Goal: Task Accomplishment & Management: Complete application form

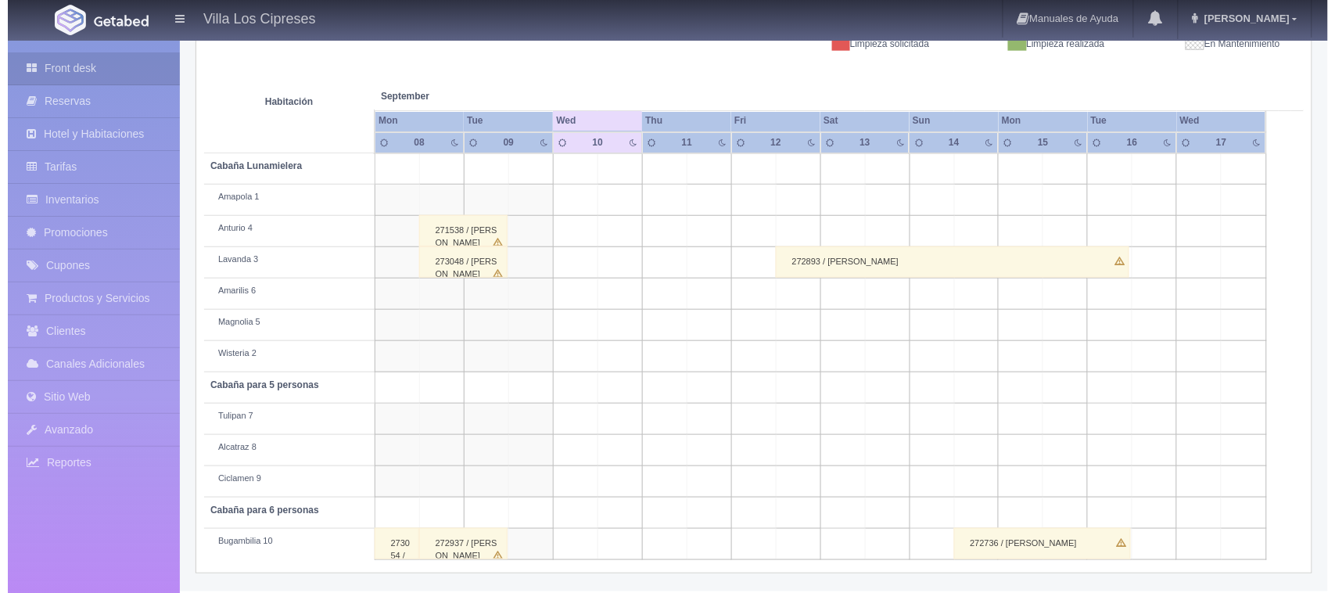
scroll to position [242, 0]
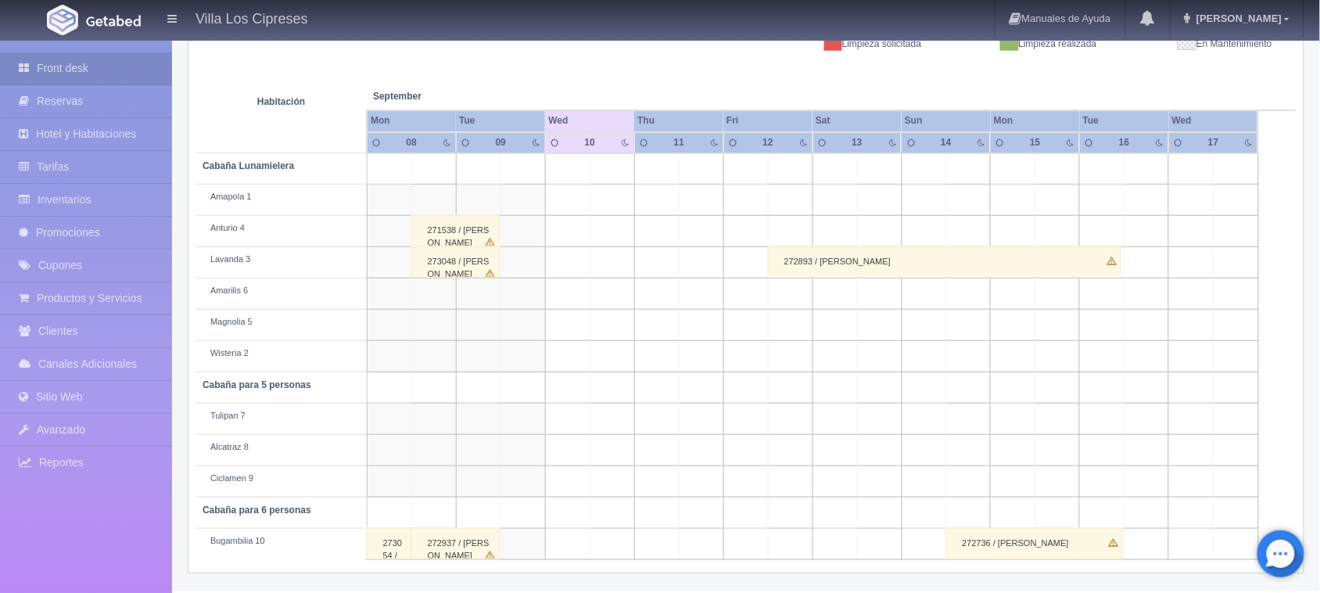
click at [1052, 292] on td at bounding box center [1057, 293] width 45 height 31
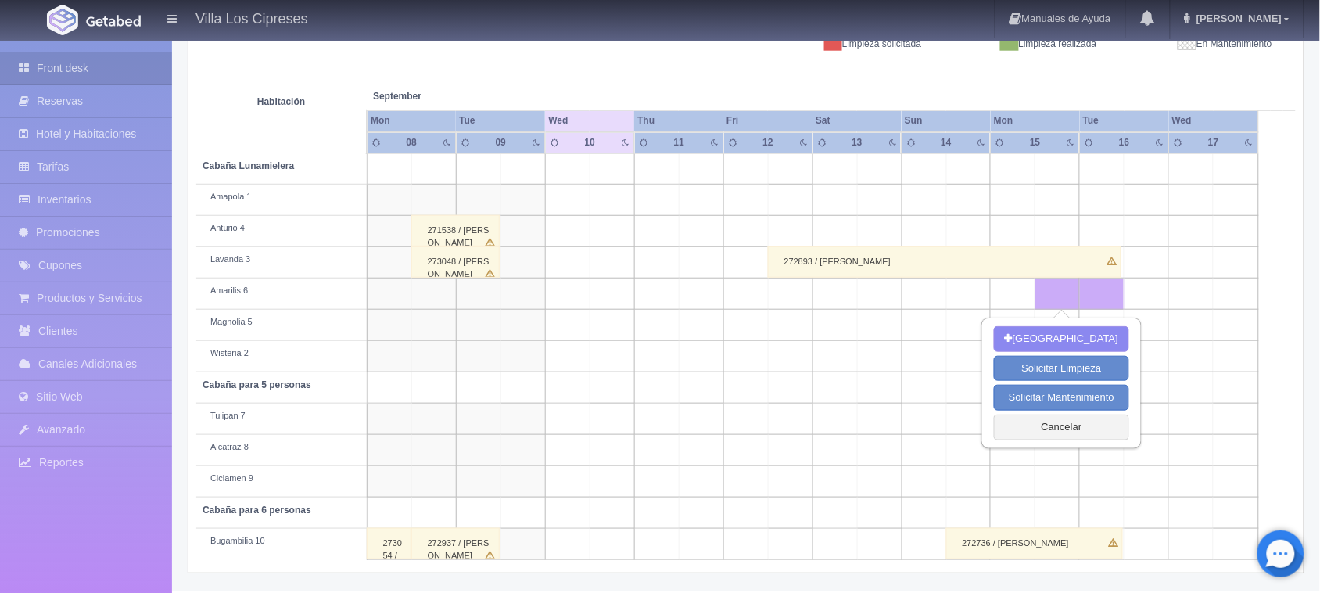
click at [1157, 299] on td at bounding box center [1146, 293] width 45 height 31
click at [1181, 297] on td at bounding box center [1191, 293] width 45 height 31
click at [1095, 328] on button "[GEOGRAPHIC_DATA]" at bounding box center [1061, 339] width 135 height 26
type input "15-09-2025"
type input "17-09-2025"
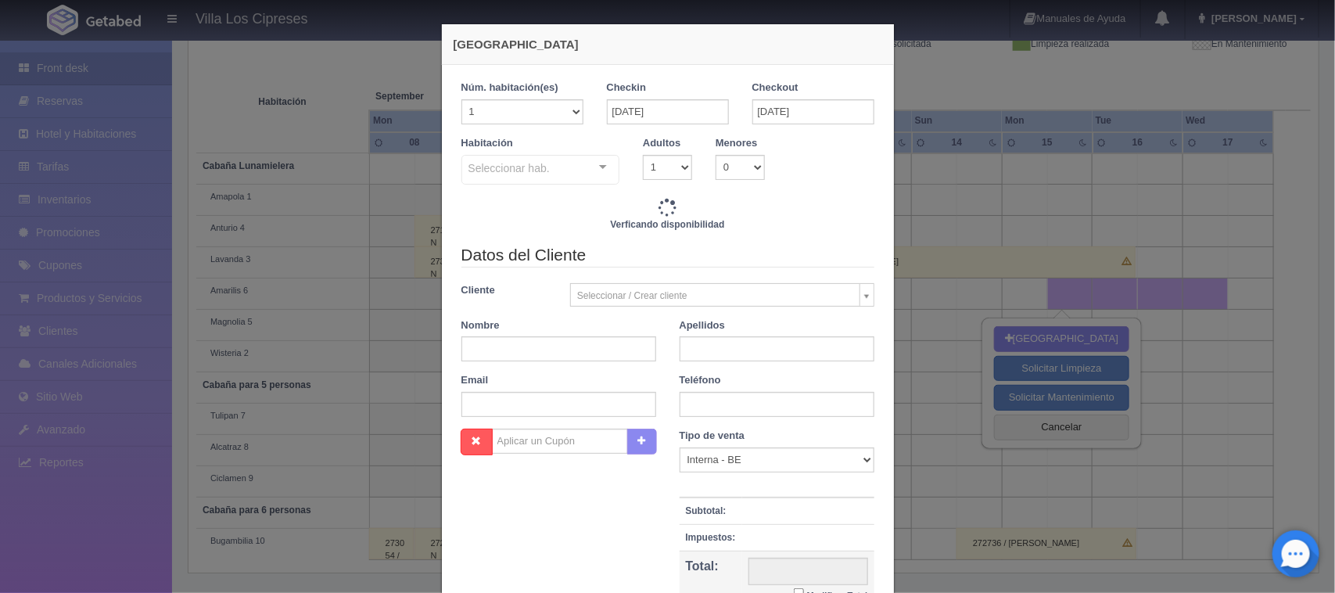
checkbox input "false"
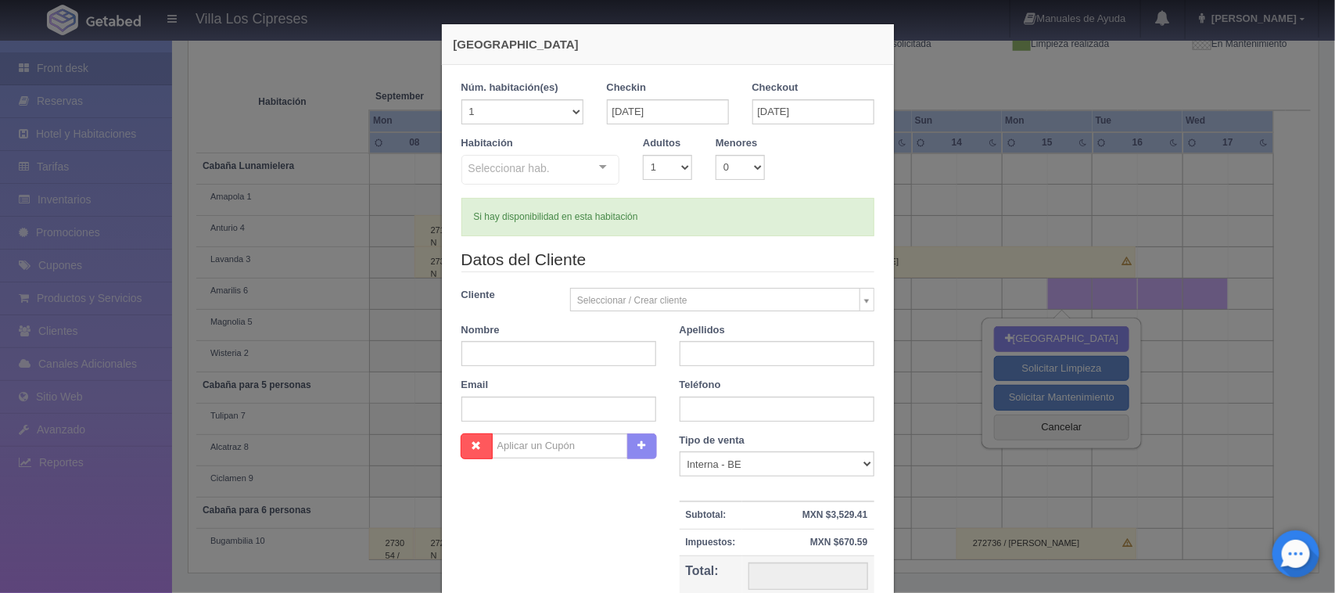
type input "4200.00"
checkbox input "false"
click at [679, 169] on select "1 2 3 4 5 6 7 8 9 10" at bounding box center [667, 167] width 49 height 25
select select "2"
click at [643, 155] on select "1 2 3 4 5 6 7 8 9 10" at bounding box center [667, 167] width 49 height 25
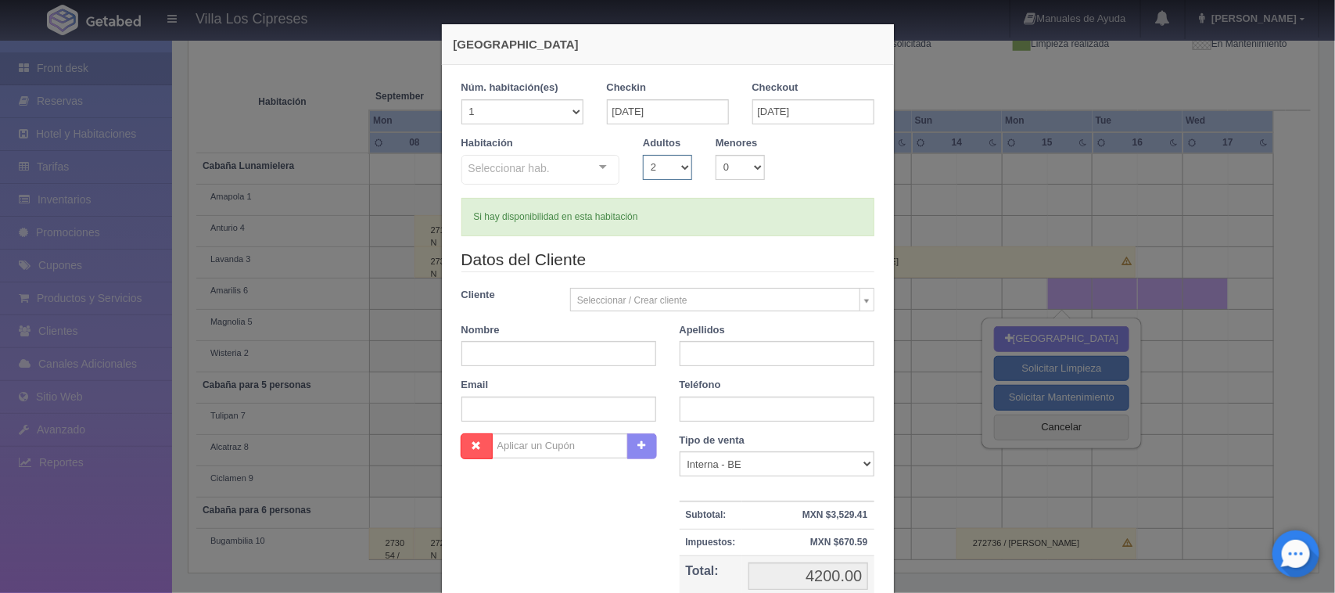
checkbox input "false"
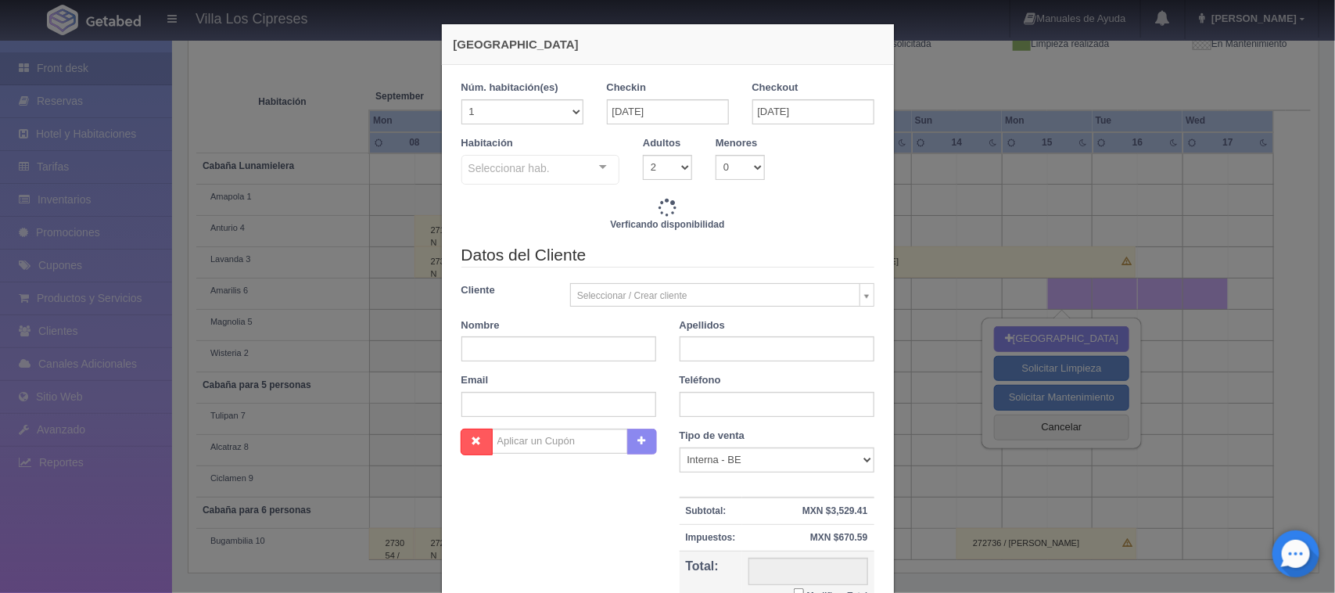
click at [579, 166] on div "Seleccionar hab." at bounding box center [540, 170] width 159 height 30
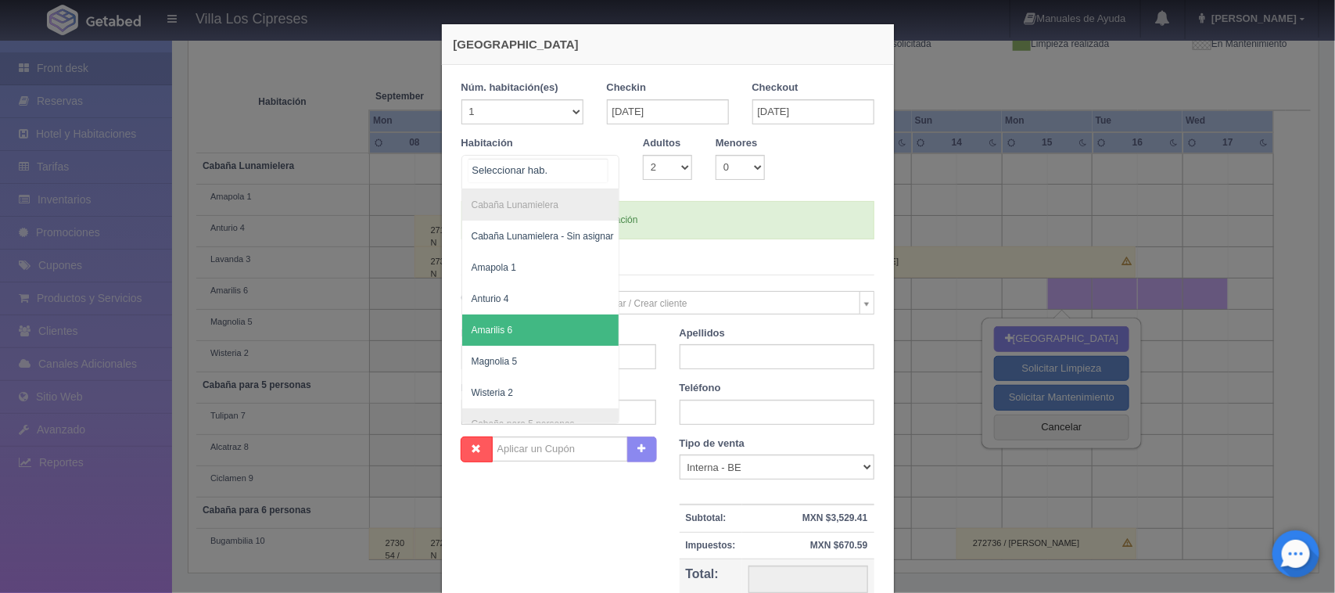
type input "4200.00"
checkbox input "false"
click at [539, 342] on span "Amarilis 6" at bounding box center [550, 329] width 177 height 31
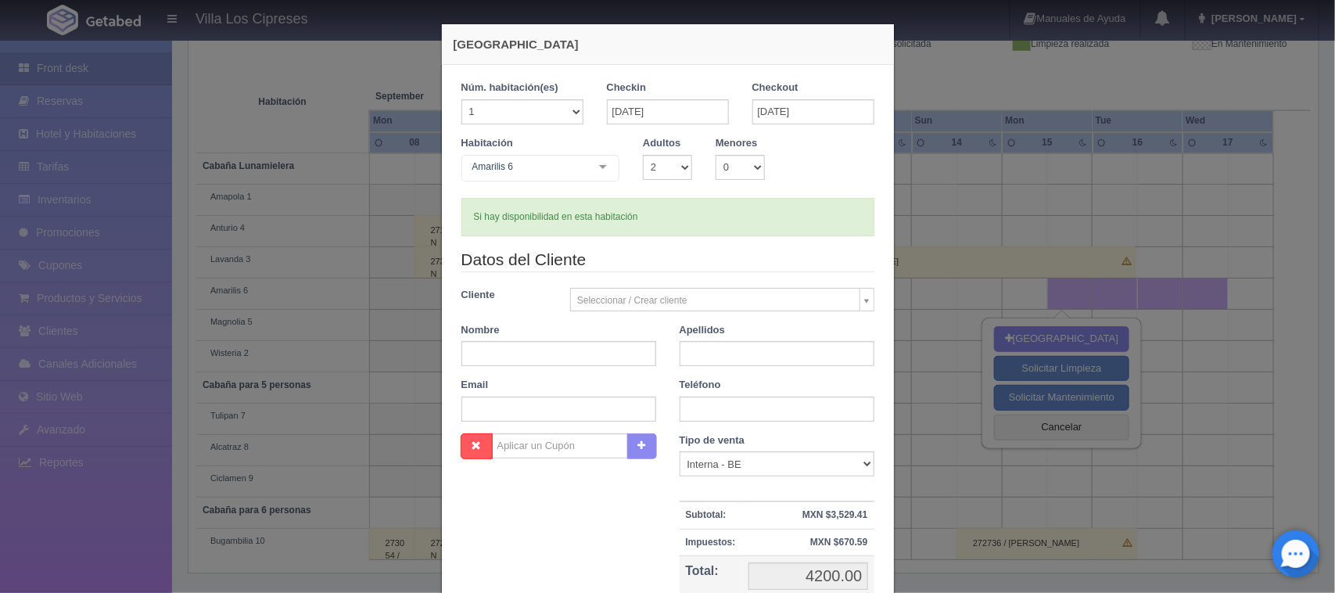
checkbox input "false"
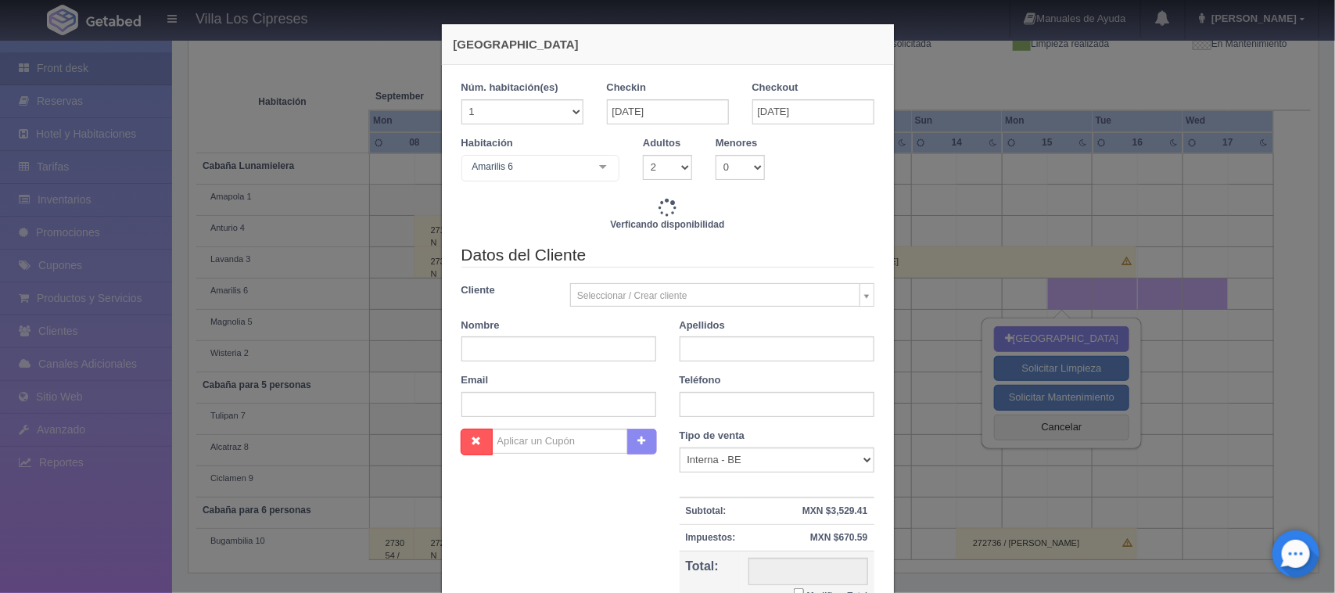
type input "4200.00"
checkbox input "false"
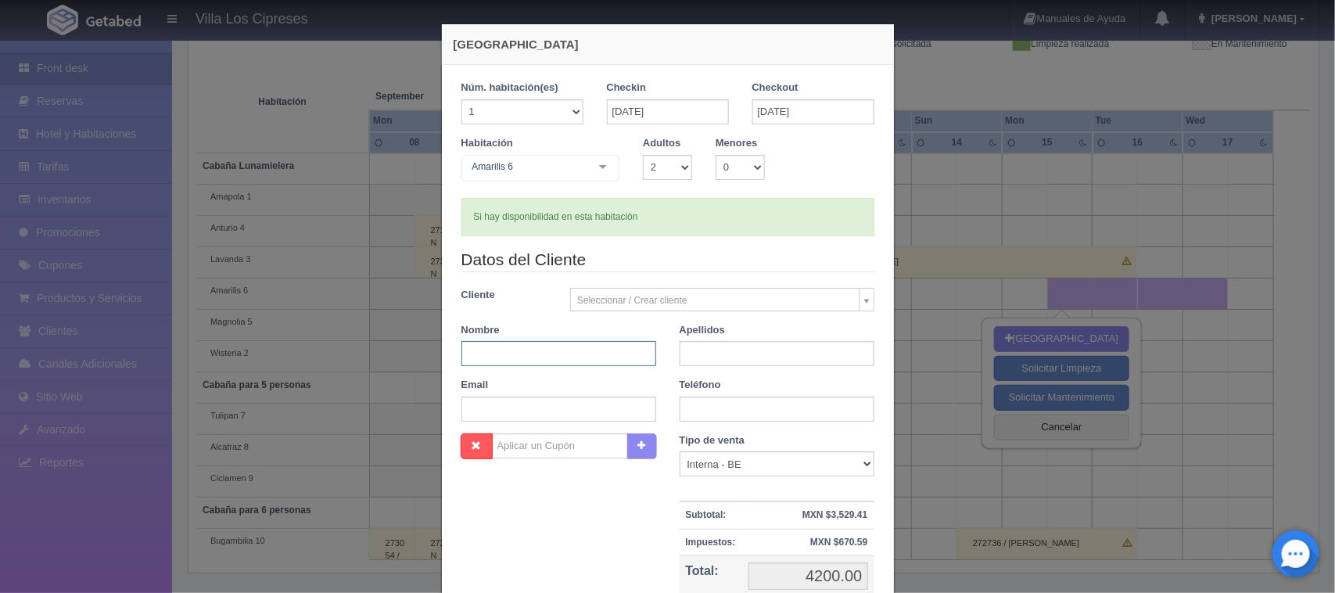
click at [586, 356] on input "text" at bounding box center [558, 353] width 195 height 25
type input "[PERSON_NAME]"
click at [737, 344] on input "text" at bounding box center [776, 353] width 195 height 25
type input "[PERSON_NAME]"
click at [717, 403] on input "text" at bounding box center [776, 408] width 195 height 25
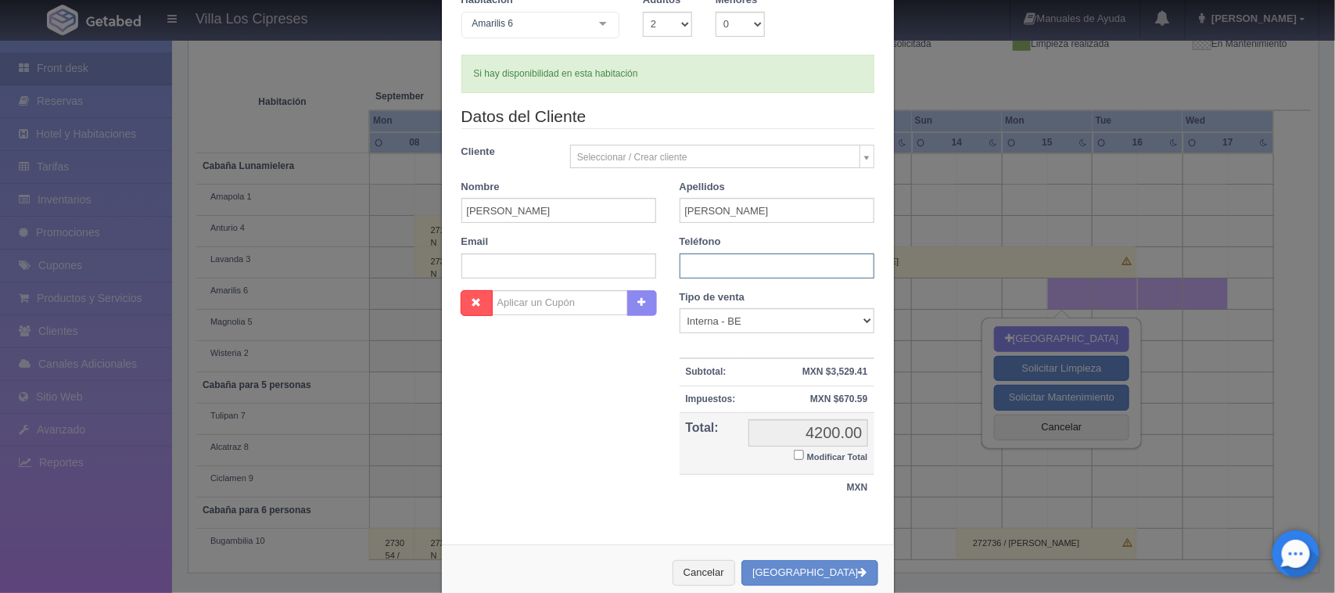
scroll to position [177, 0]
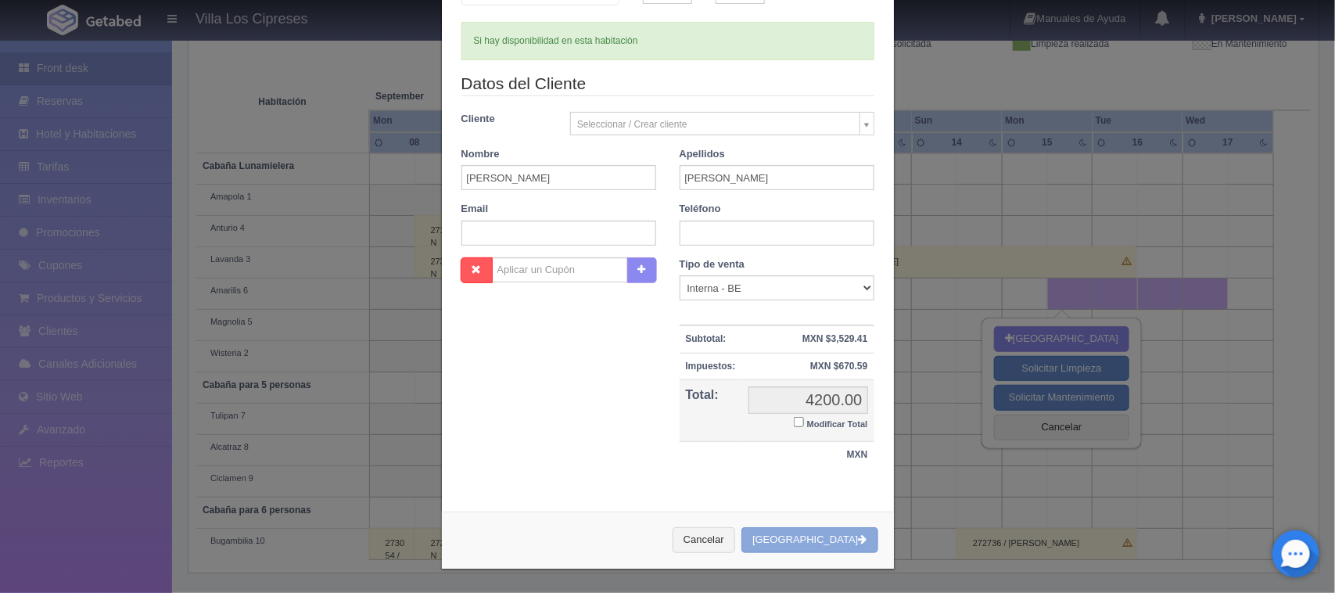
click at [815, 529] on button "[GEOGRAPHIC_DATA]" at bounding box center [809, 540] width 136 height 26
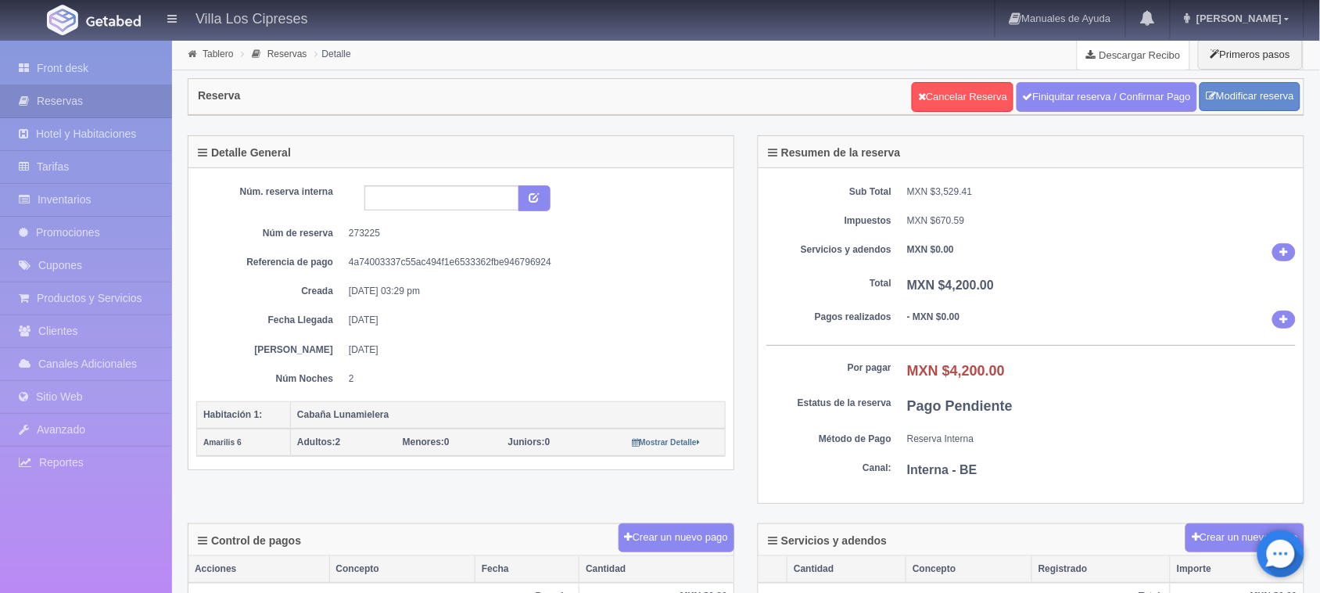
click at [1124, 57] on link "Descargar Recibo" at bounding box center [1133, 54] width 112 height 31
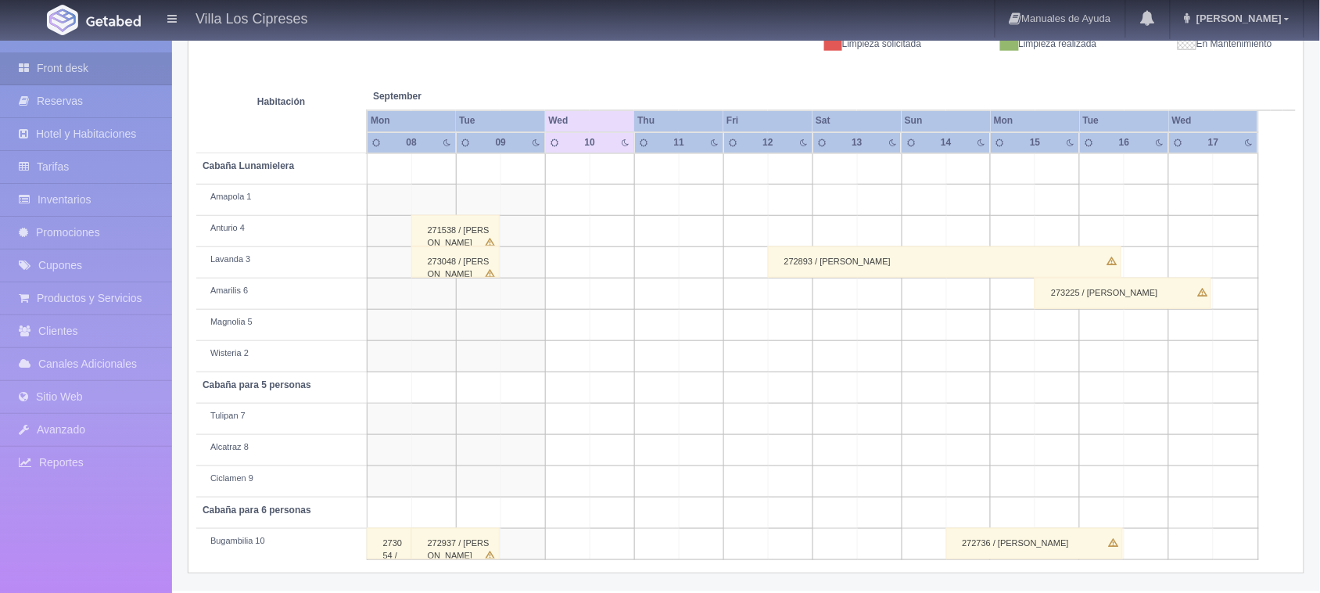
scroll to position [242, 0]
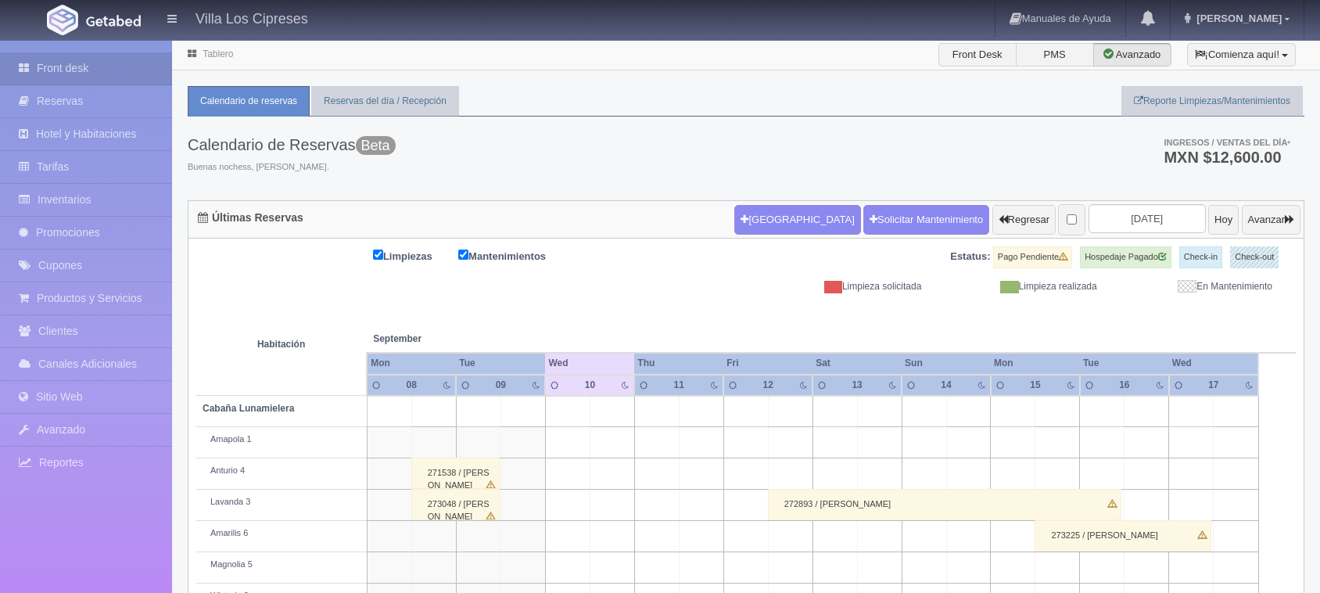
scroll to position [242, 0]
